Goal: Task Accomplishment & Management: Manage account settings

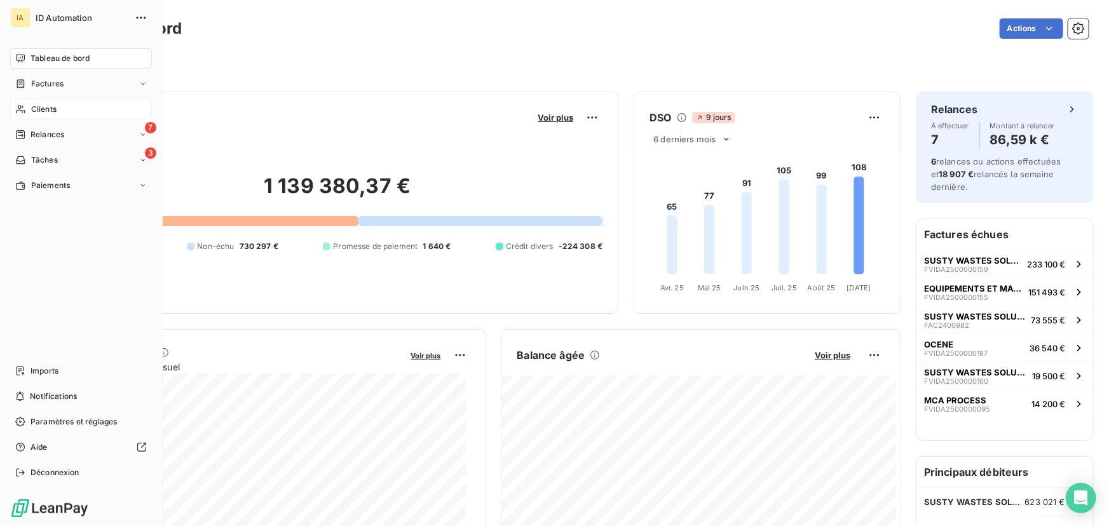
click at [40, 101] on div "Clients" at bounding box center [81, 109] width 142 height 20
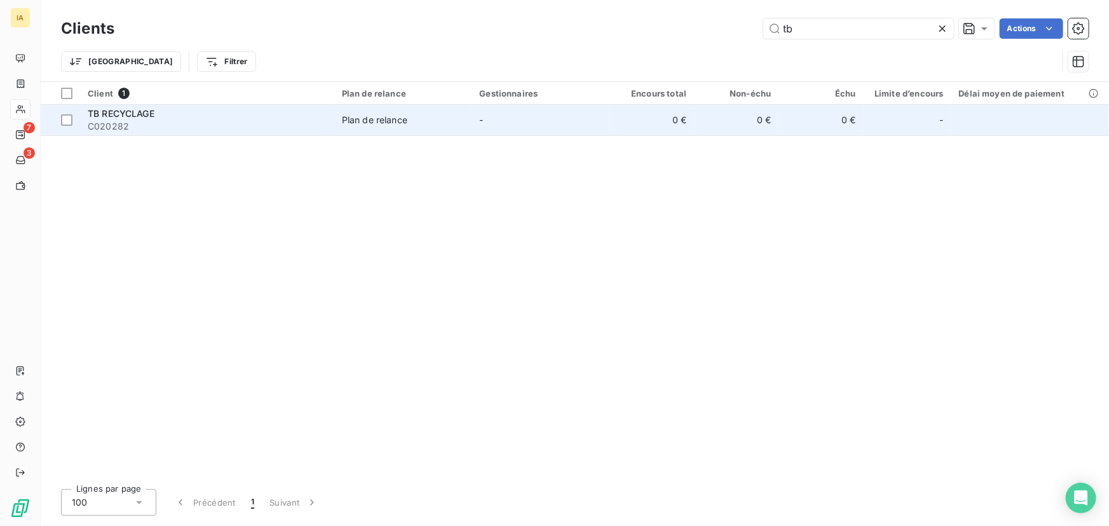
type input "tb"
click at [306, 109] on div "TB RECYCLAGE" at bounding box center [207, 113] width 239 height 13
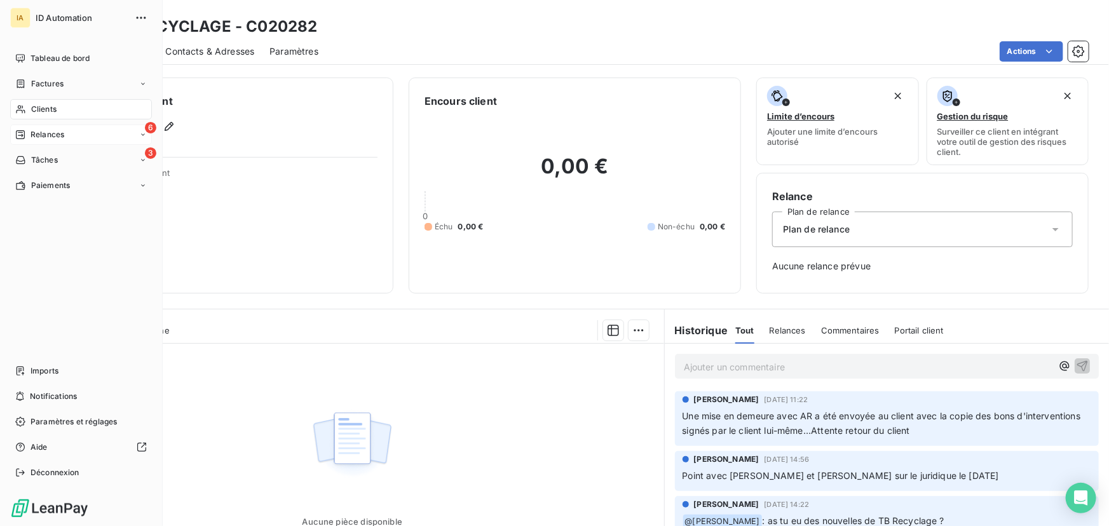
click at [21, 141] on div "6 Relances" at bounding box center [81, 135] width 142 height 20
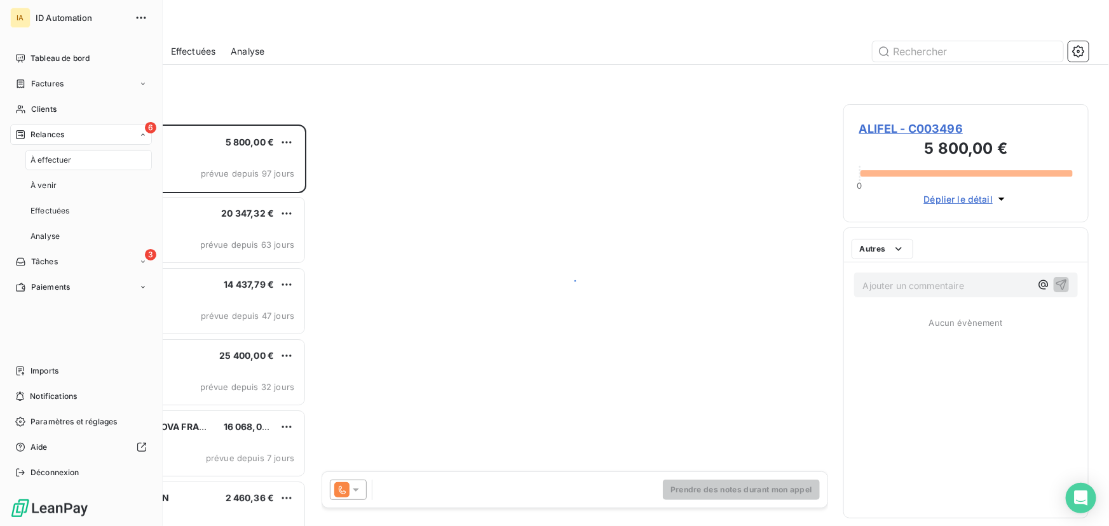
scroll to position [394, 237]
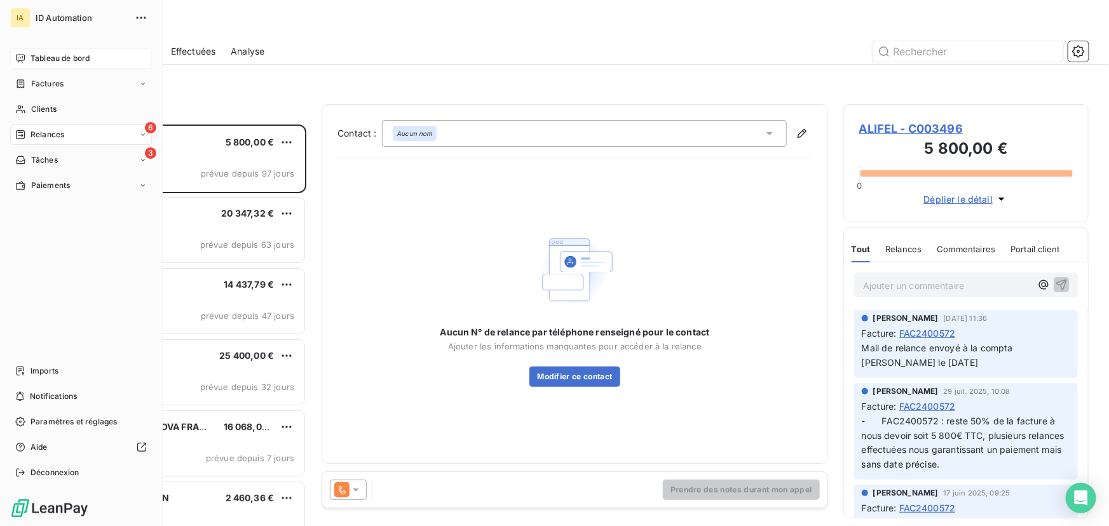
click at [27, 67] on div "Tableau de bord" at bounding box center [81, 58] width 142 height 20
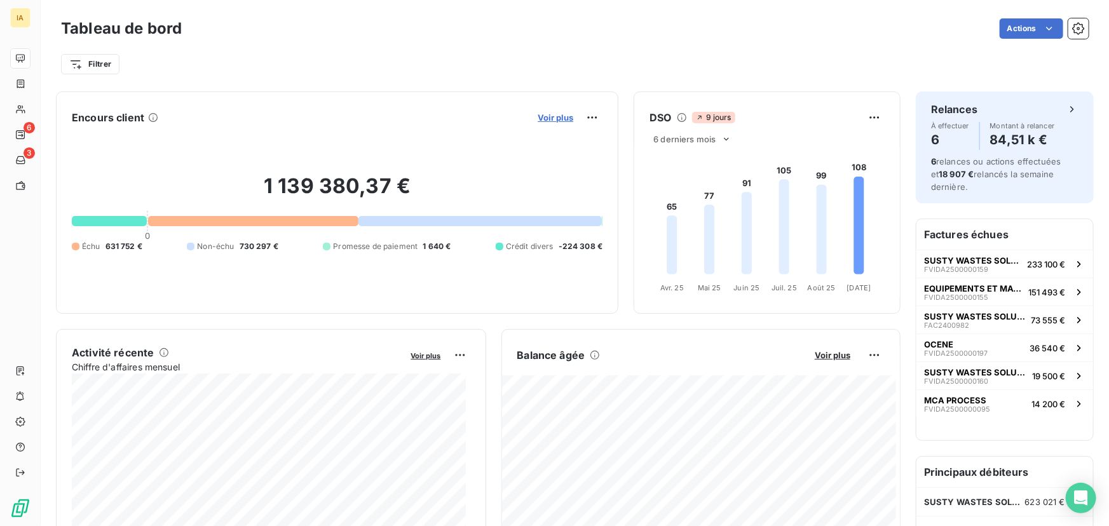
click at [553, 118] on span "Voir plus" at bounding box center [556, 118] width 36 height 10
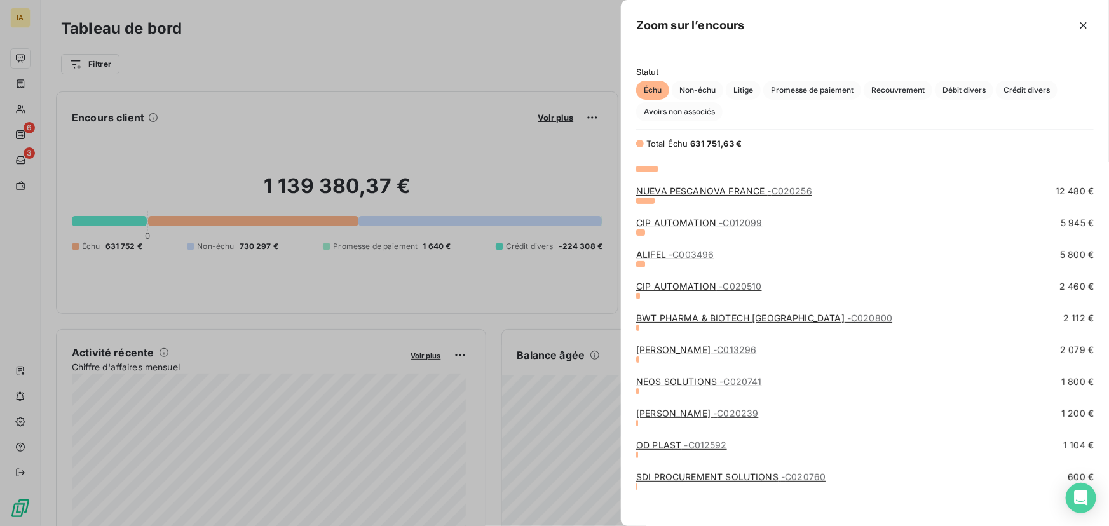
scroll to position [242, 0]
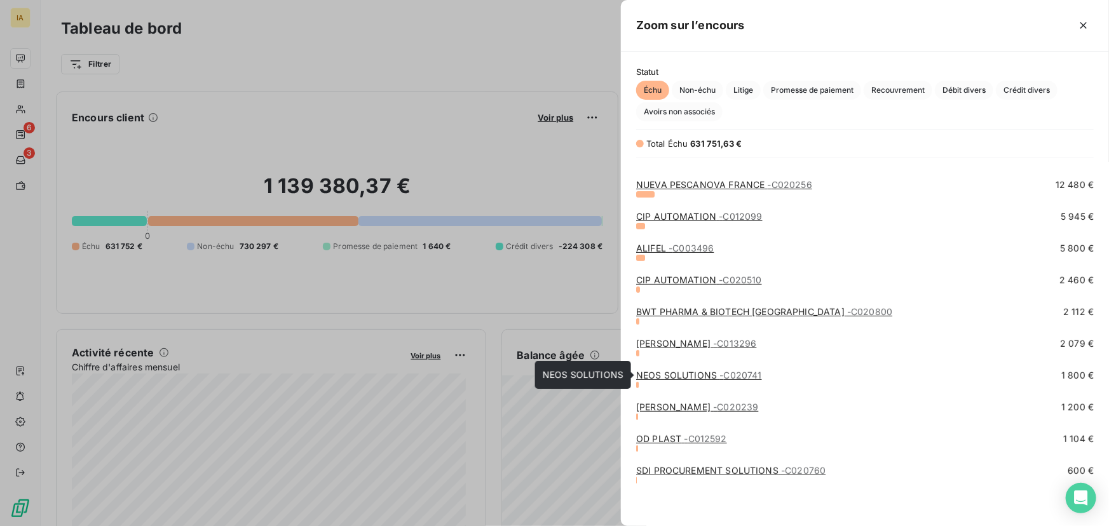
click at [709, 372] on link "NEOS SOLUTIONS - C020741" at bounding box center [698, 375] width 125 height 11
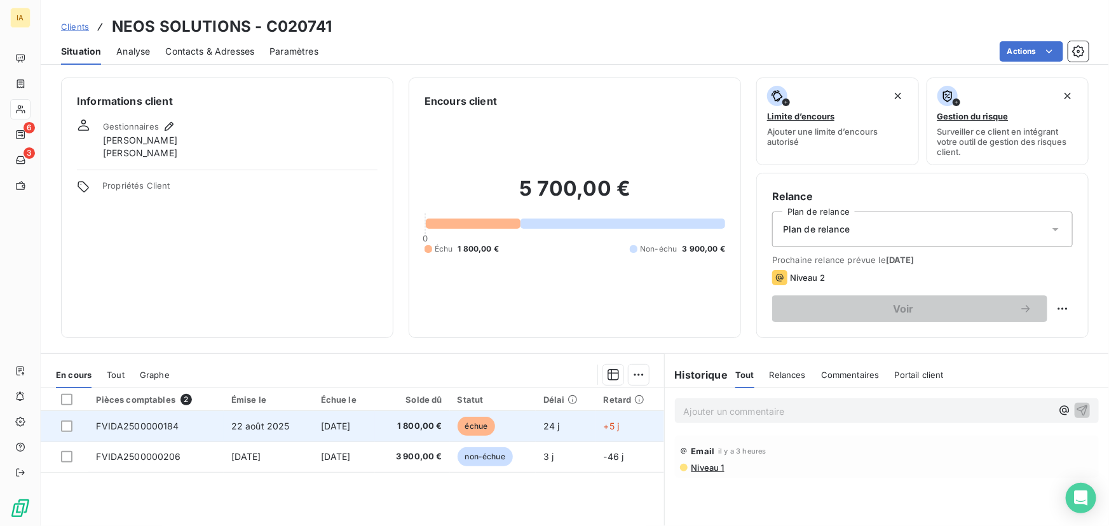
click at [323, 421] on span "10 sept. 2025" at bounding box center [336, 426] width 30 height 11
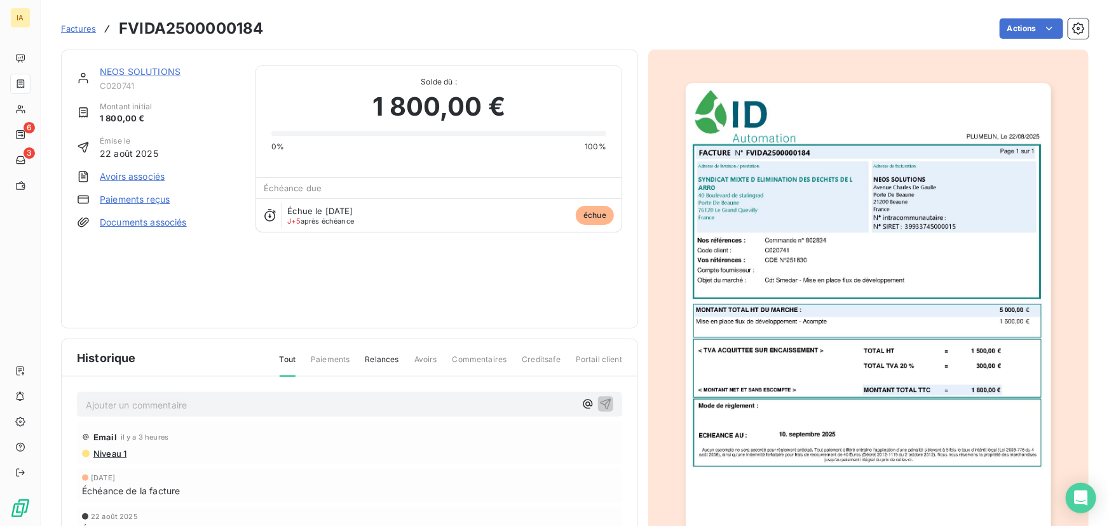
click at [426, 402] on p "Ajouter un commentaire ﻿" at bounding box center [331, 405] width 490 height 16
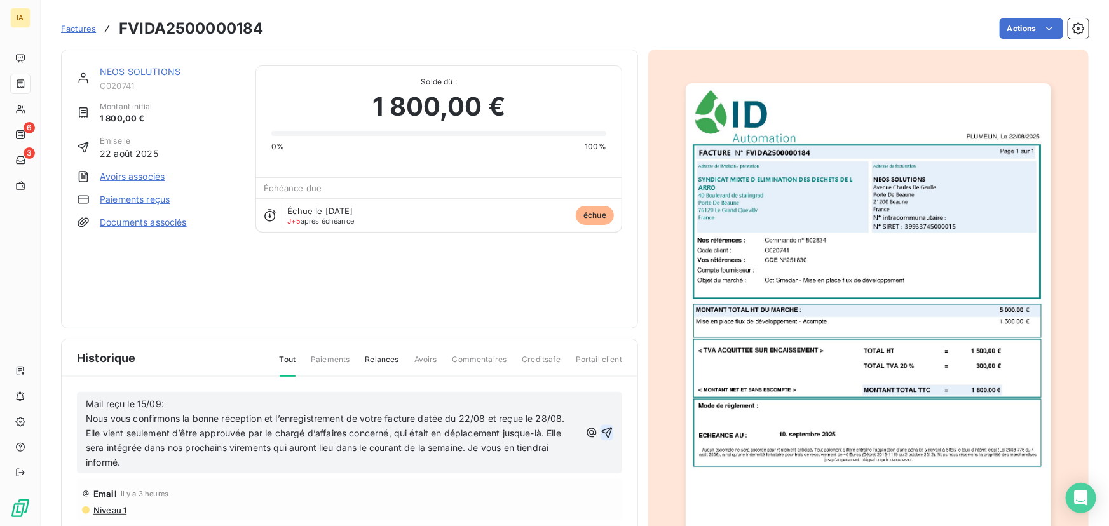
click at [602, 432] on icon "button" at bounding box center [607, 433] width 13 height 13
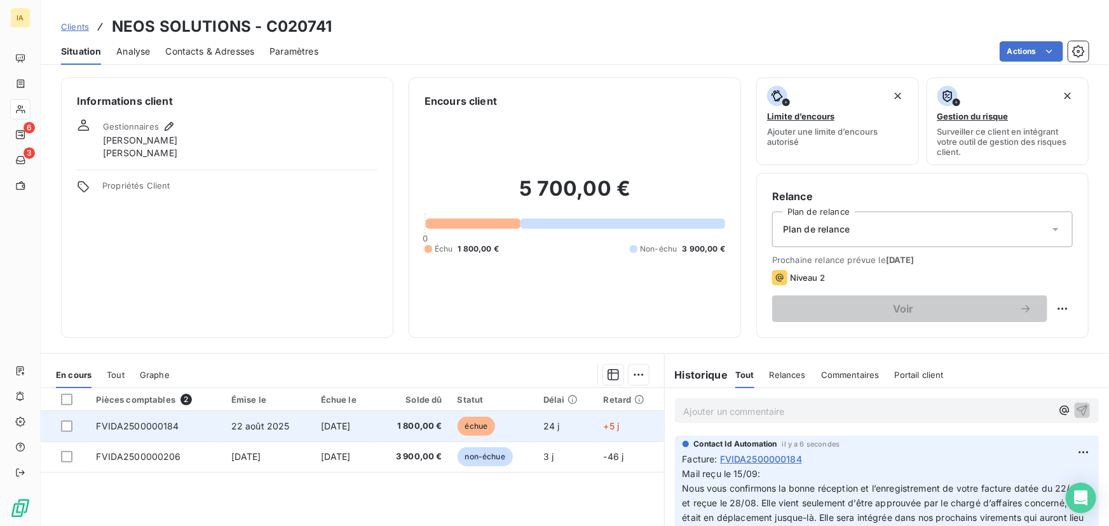
click at [188, 419] on td "FVIDA2500000184" at bounding box center [155, 426] width 135 height 31
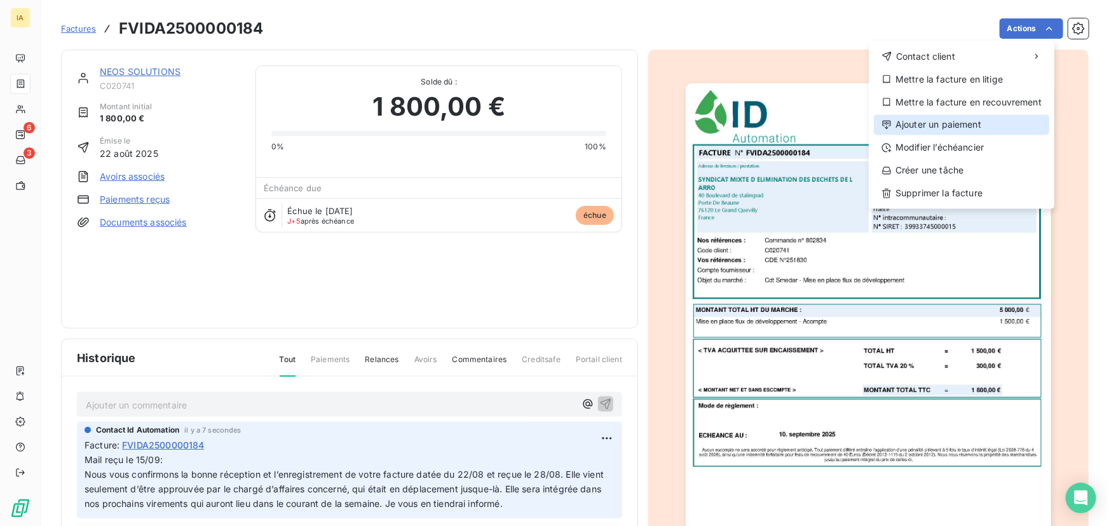
click at [959, 125] on div "Ajouter un paiement" at bounding box center [961, 125] width 175 height 20
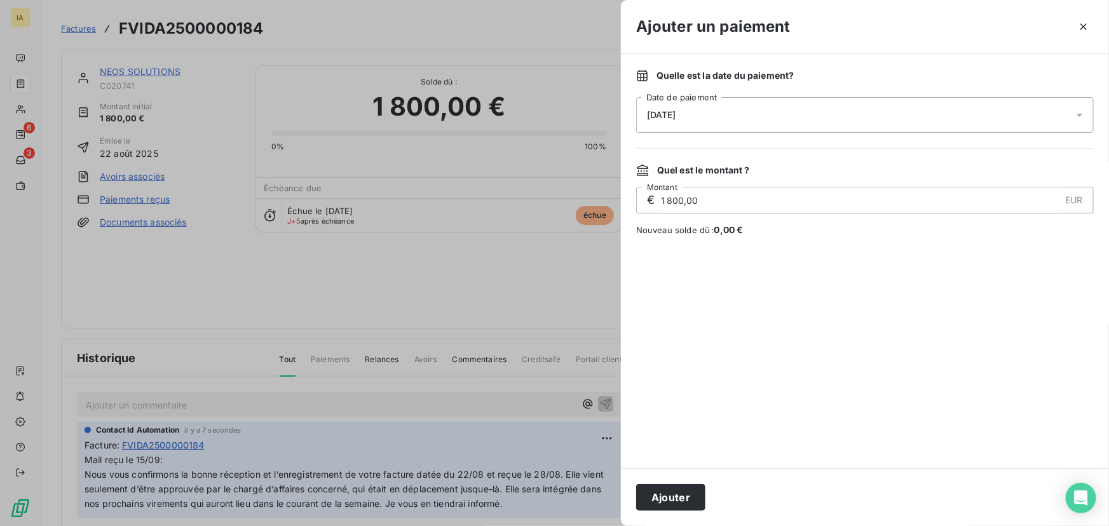
click at [1072, 115] on div "15/09/2025" at bounding box center [865, 115] width 458 height 36
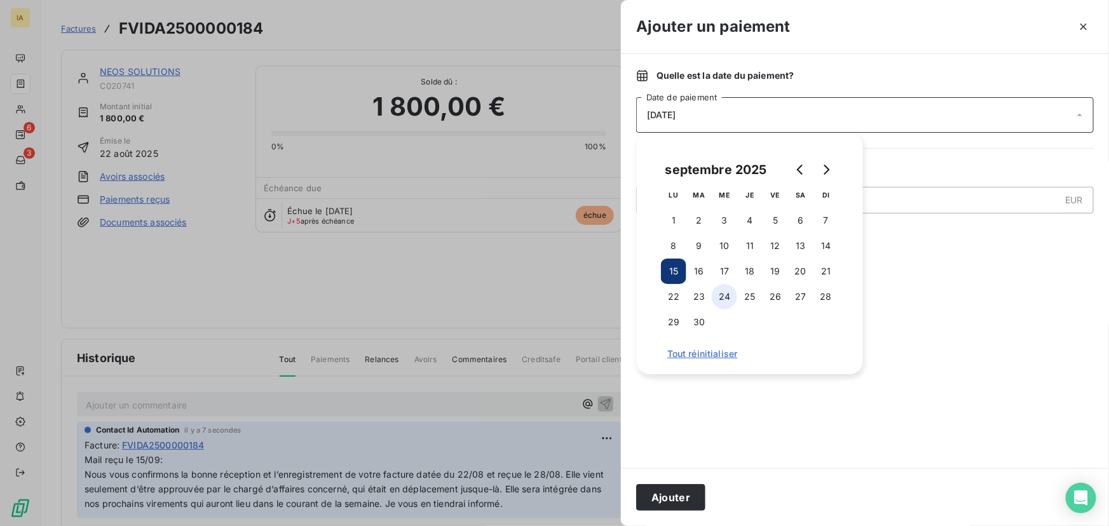
click at [722, 296] on button "24" at bounding box center [724, 296] width 25 height 25
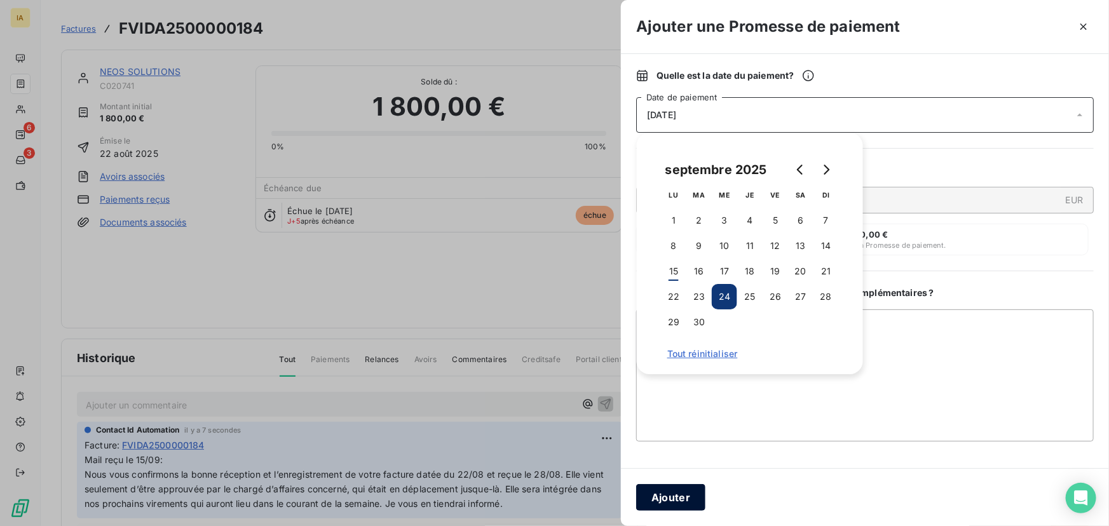
click at [680, 489] on button "Ajouter" at bounding box center [670, 497] width 69 height 27
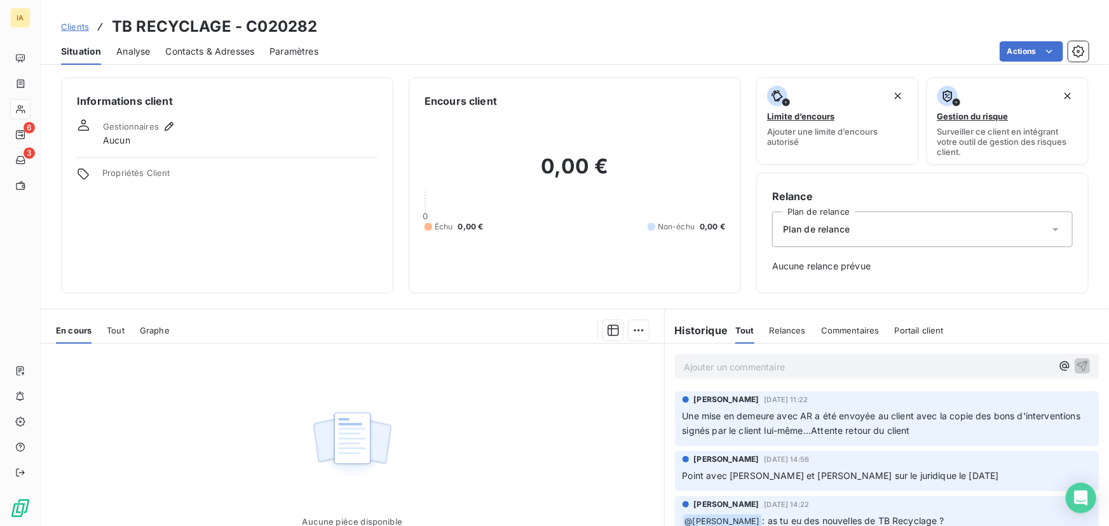
click at [111, 324] on div "Tout" at bounding box center [116, 330] width 18 height 27
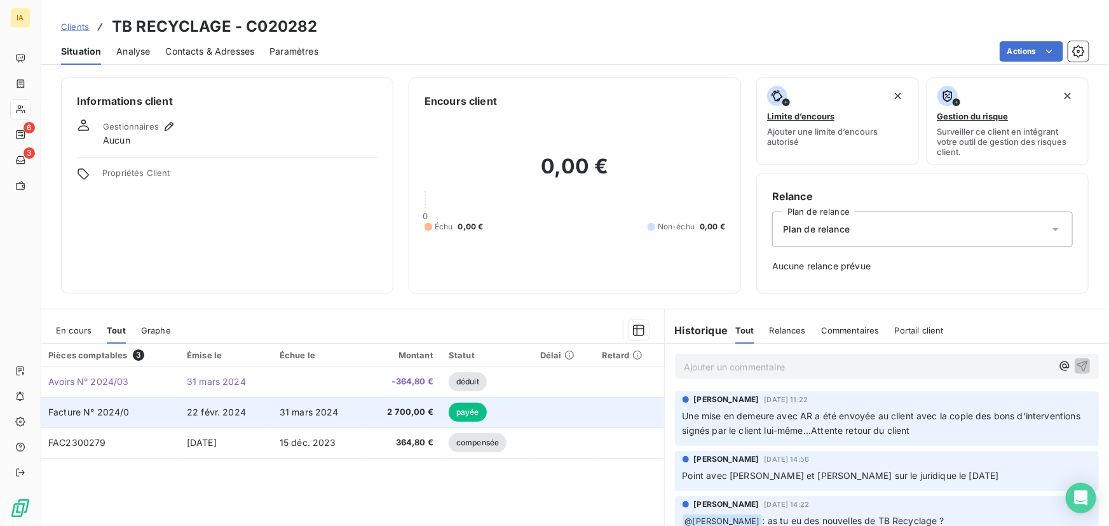
click at [142, 410] on td "Facture N° 2024/0" at bounding box center [110, 412] width 139 height 31
